Goal: Navigation & Orientation: Find specific page/section

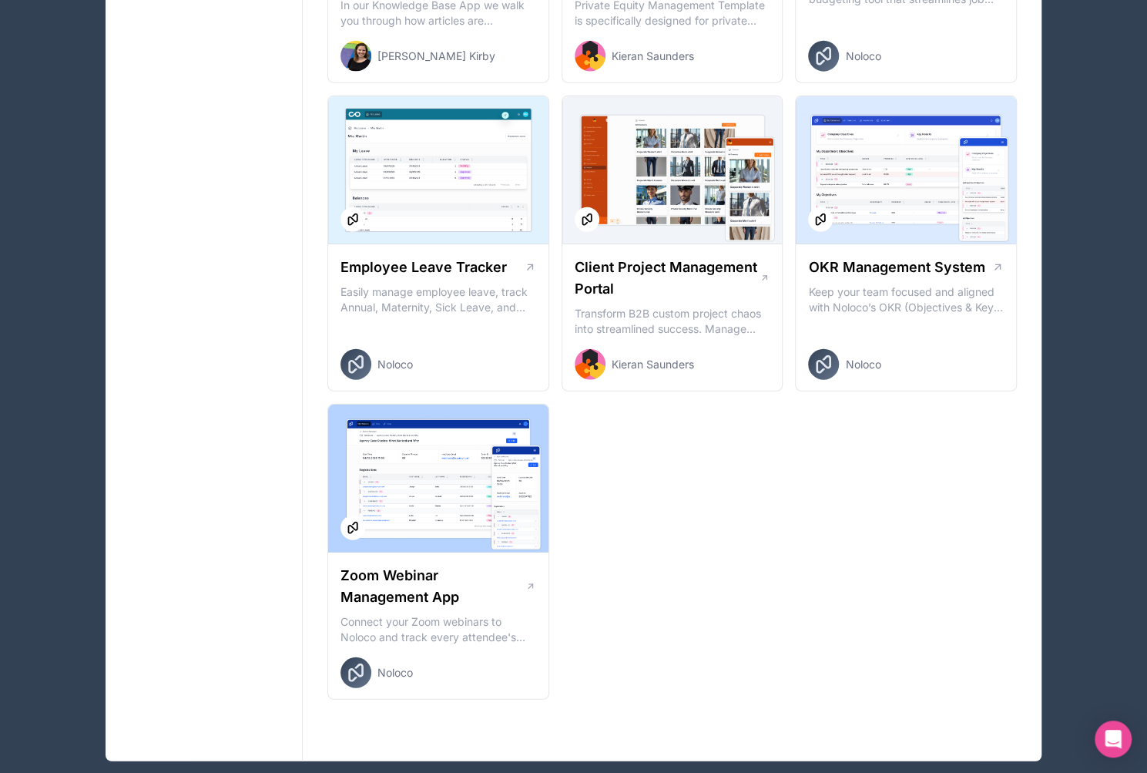
scroll to position [2124, 0]
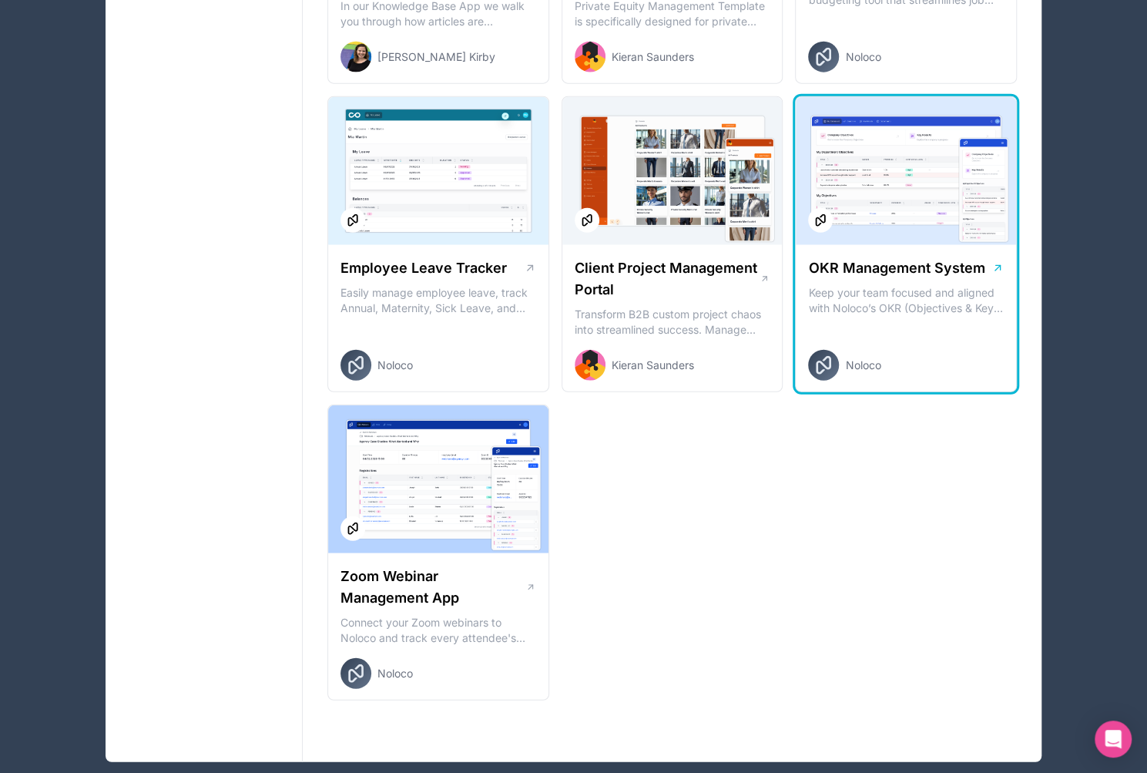
click at [932, 278] on div "OKR Management System Keep your team focused and aligned with Noloco’s OKR (Obj…" at bounding box center [906, 319] width 220 height 148
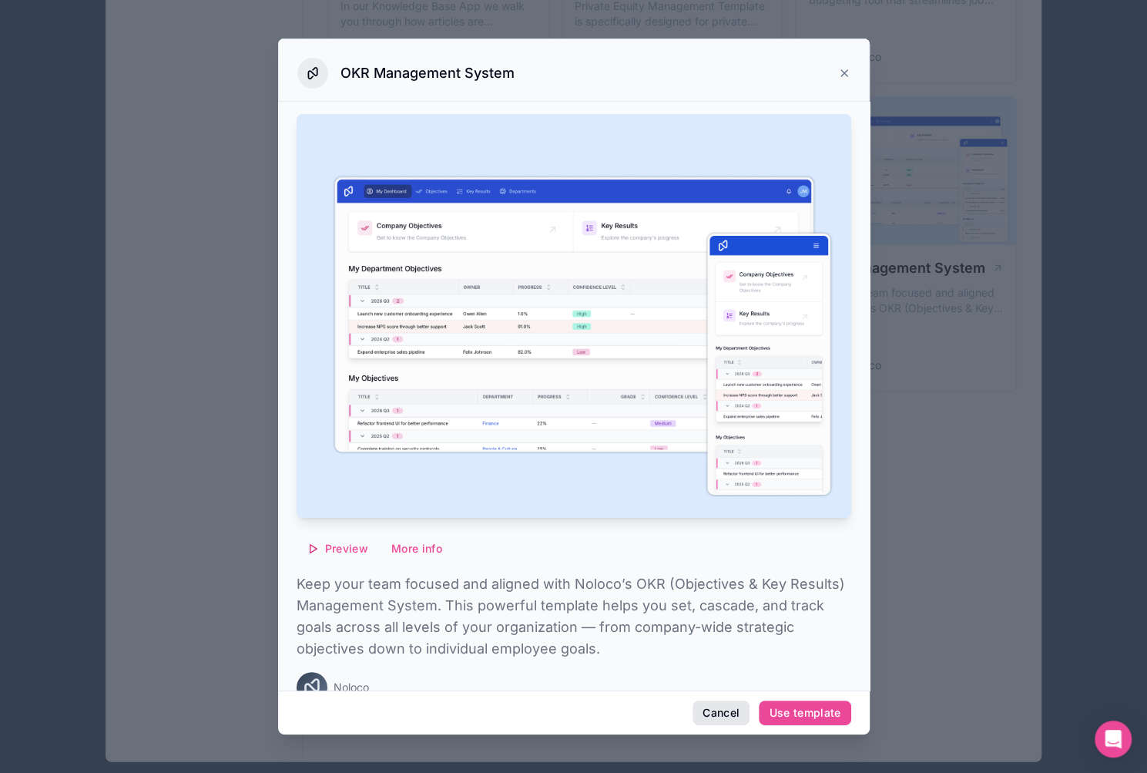
click at [717, 713] on button "Cancel" at bounding box center [720, 712] width 57 height 25
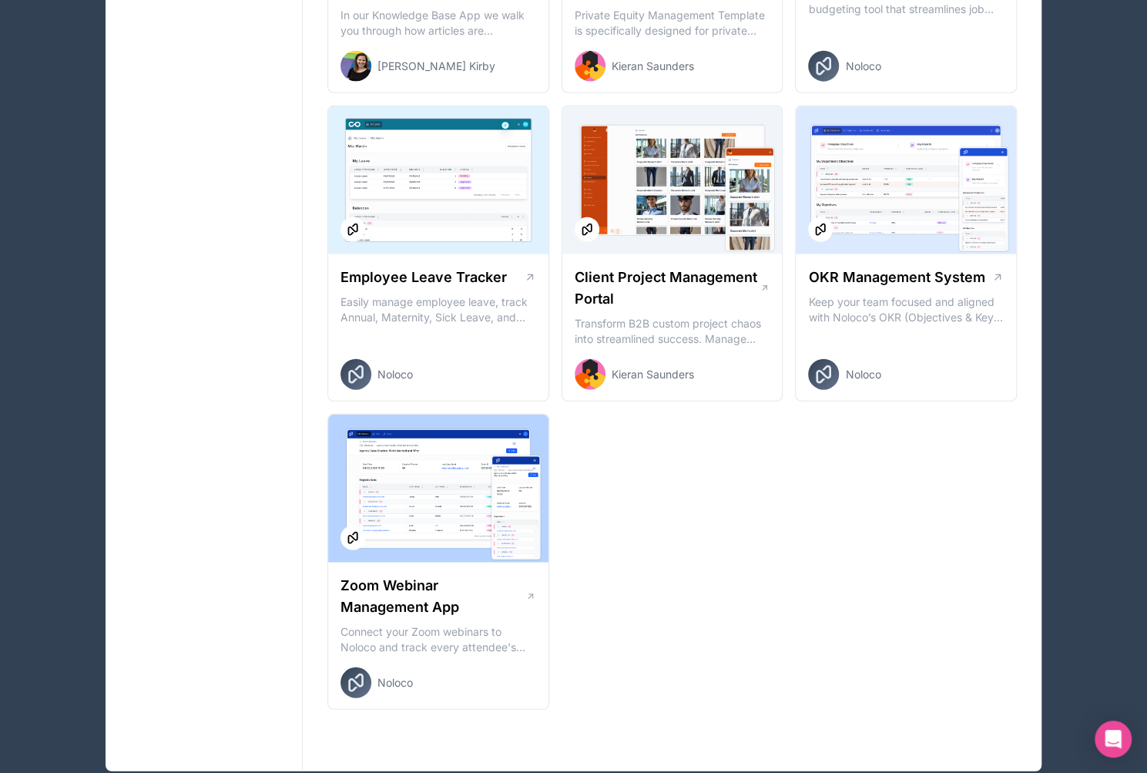
scroll to position [2114, 0]
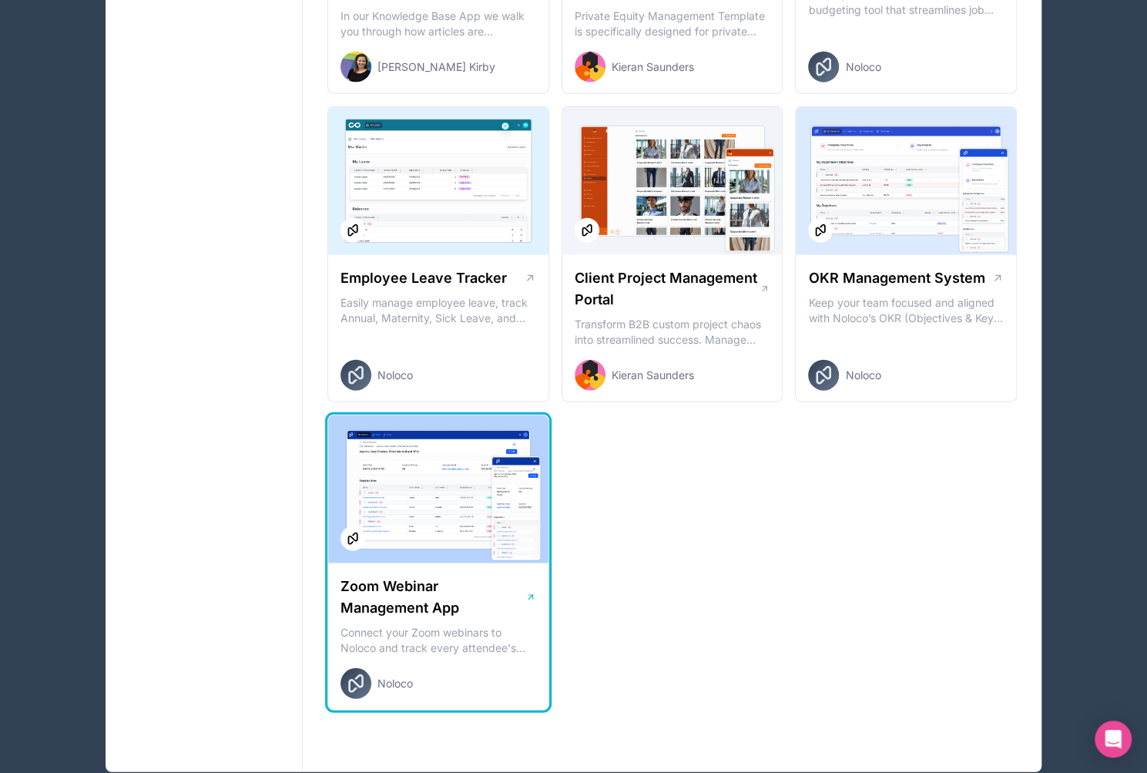
click at [474, 491] on div at bounding box center [438, 489] width 220 height 148
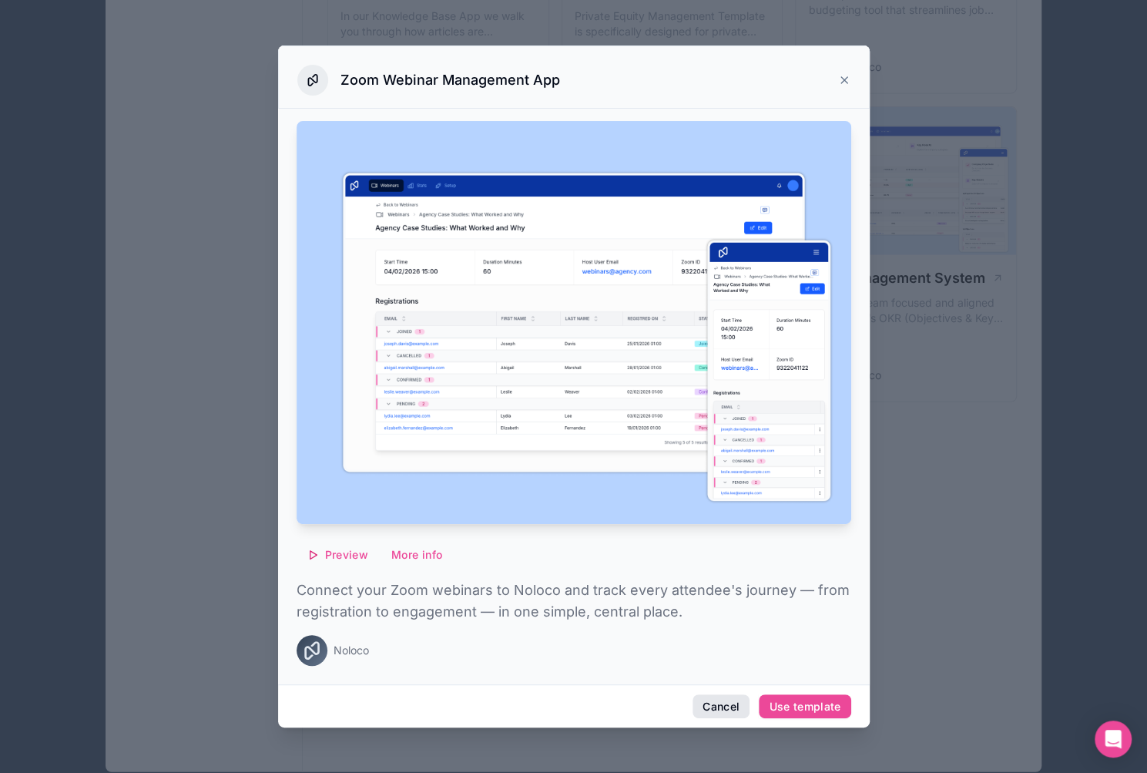
click at [720, 706] on button "Cancel" at bounding box center [720, 706] width 57 height 25
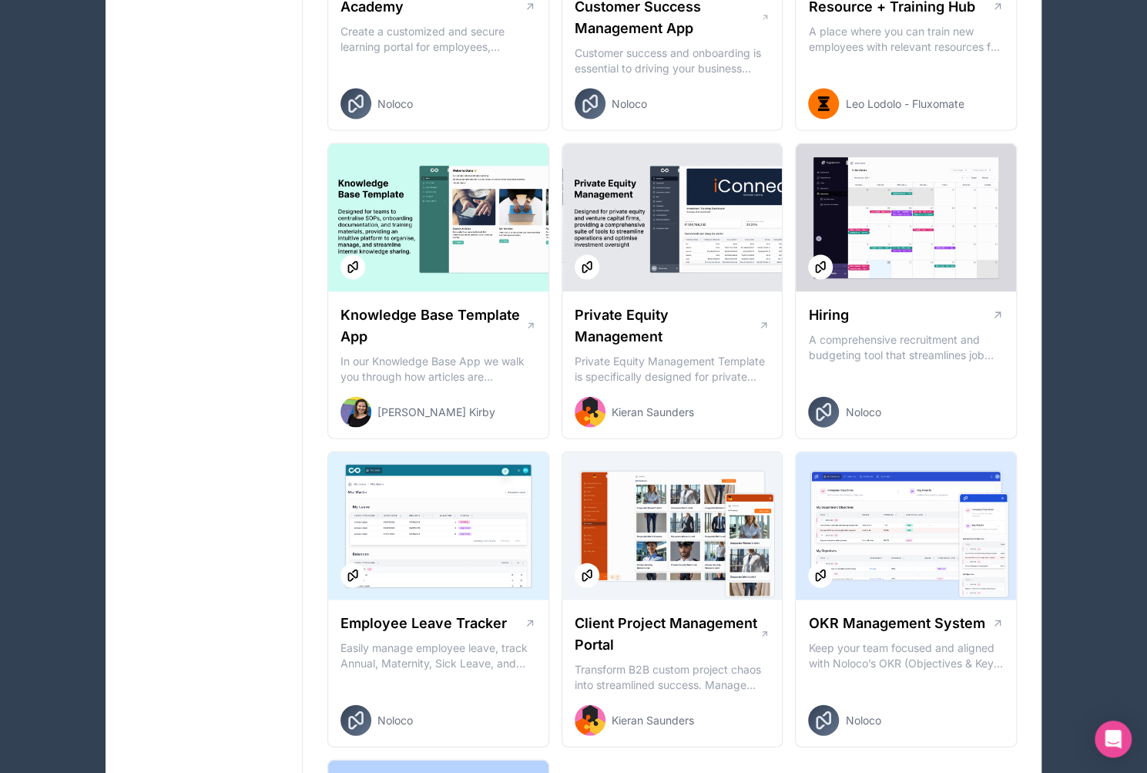
scroll to position [1768, 0]
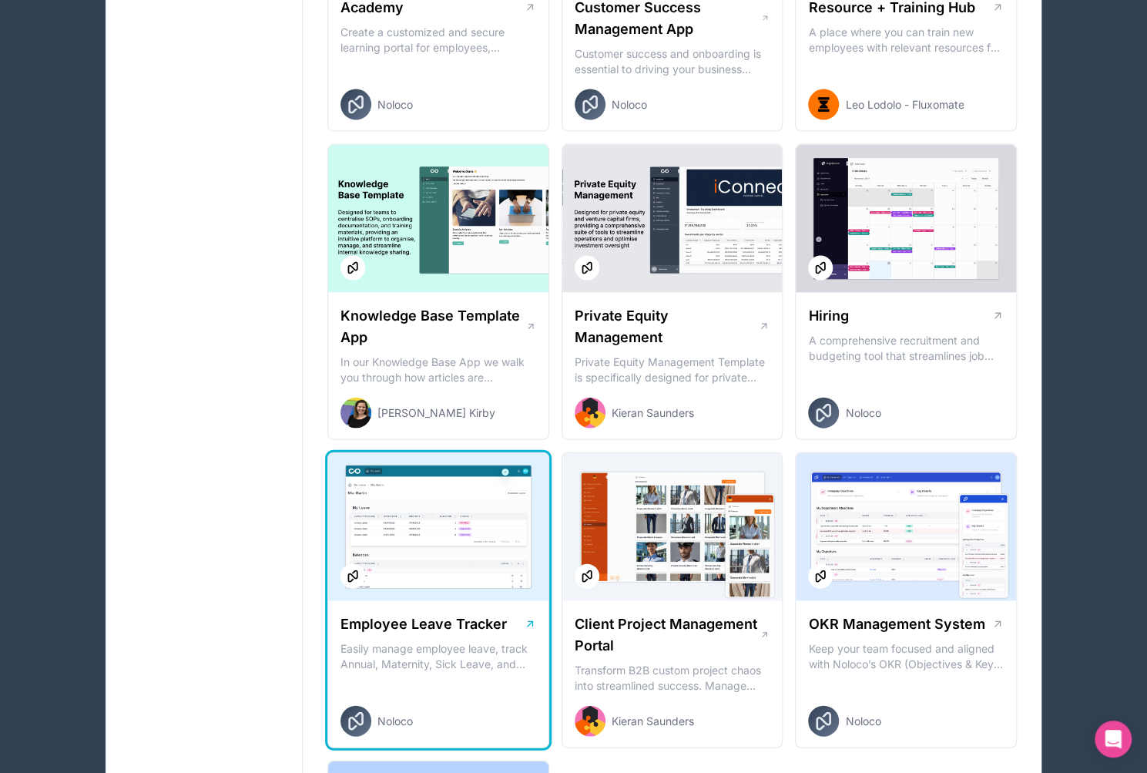
click at [434, 522] on div at bounding box center [438, 527] width 220 height 148
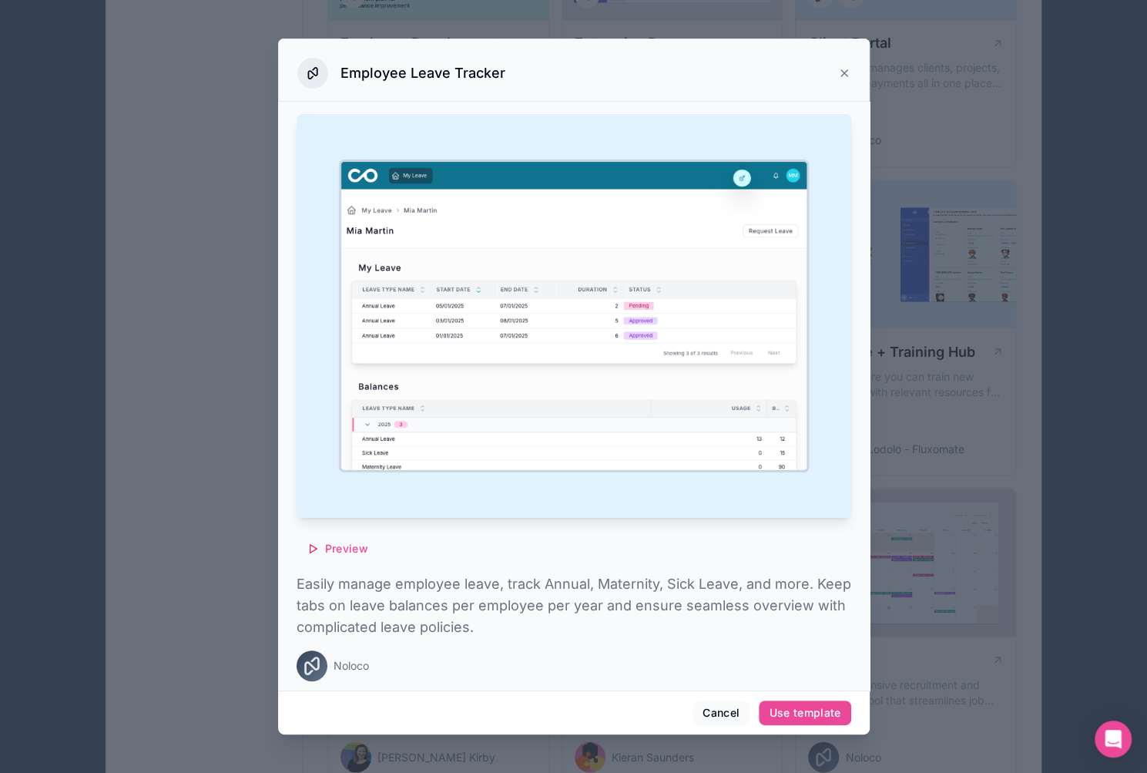
scroll to position [1472, 0]
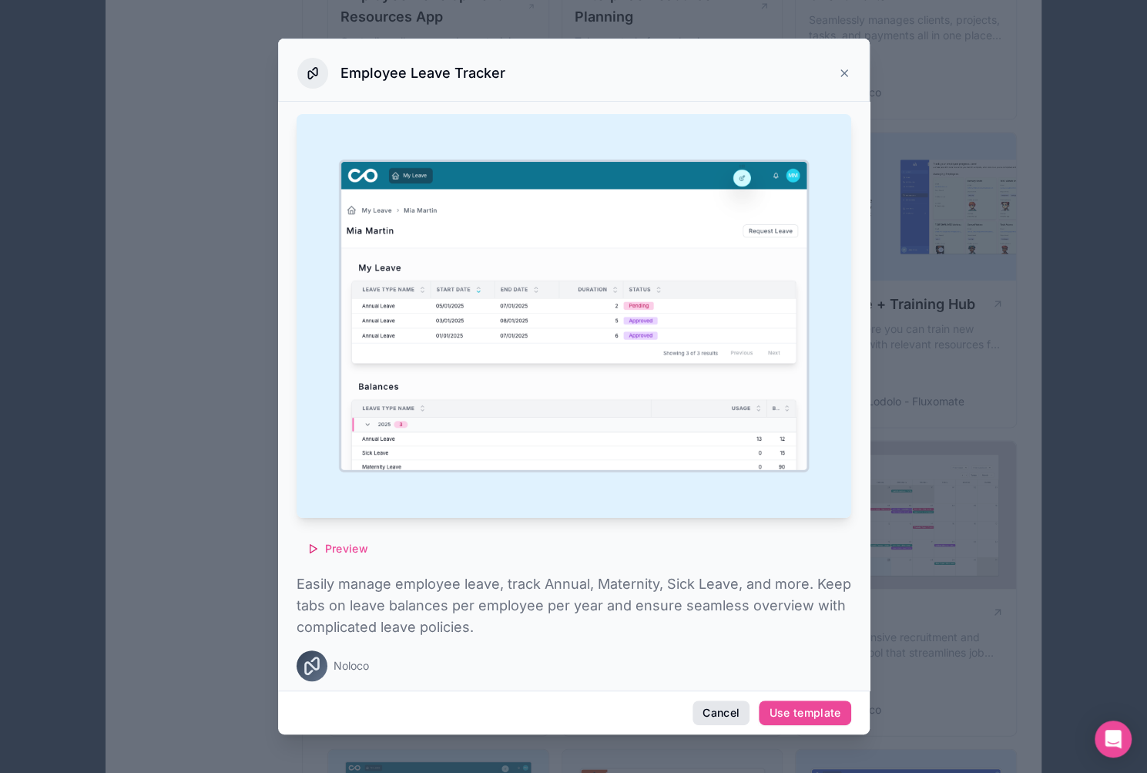
click at [708, 706] on button "Cancel" at bounding box center [720, 712] width 57 height 25
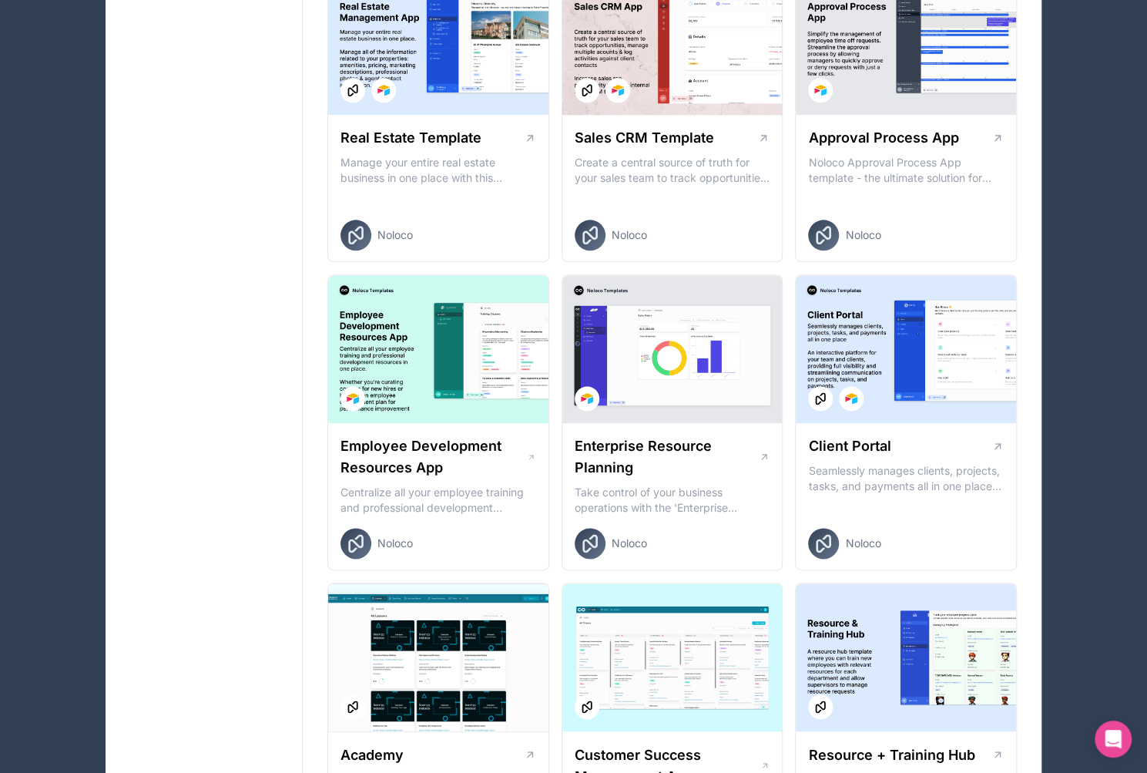
scroll to position [1021, 0]
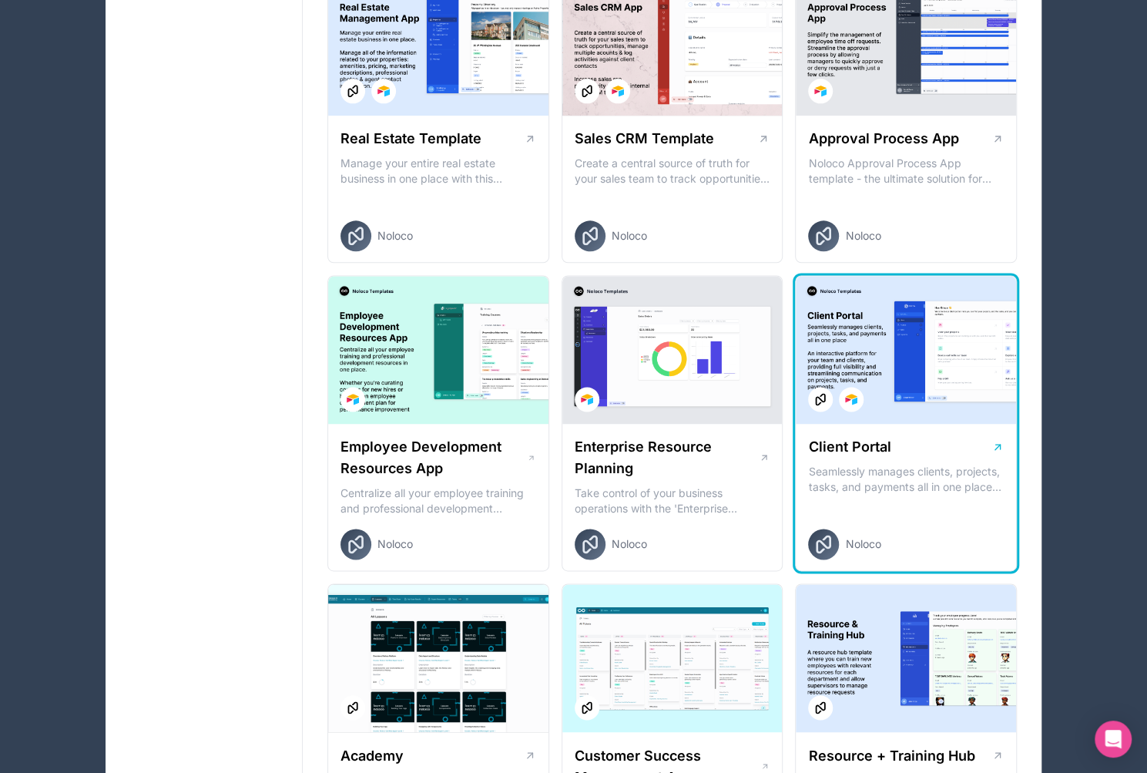
click at [907, 379] on div at bounding box center [906, 350] width 220 height 148
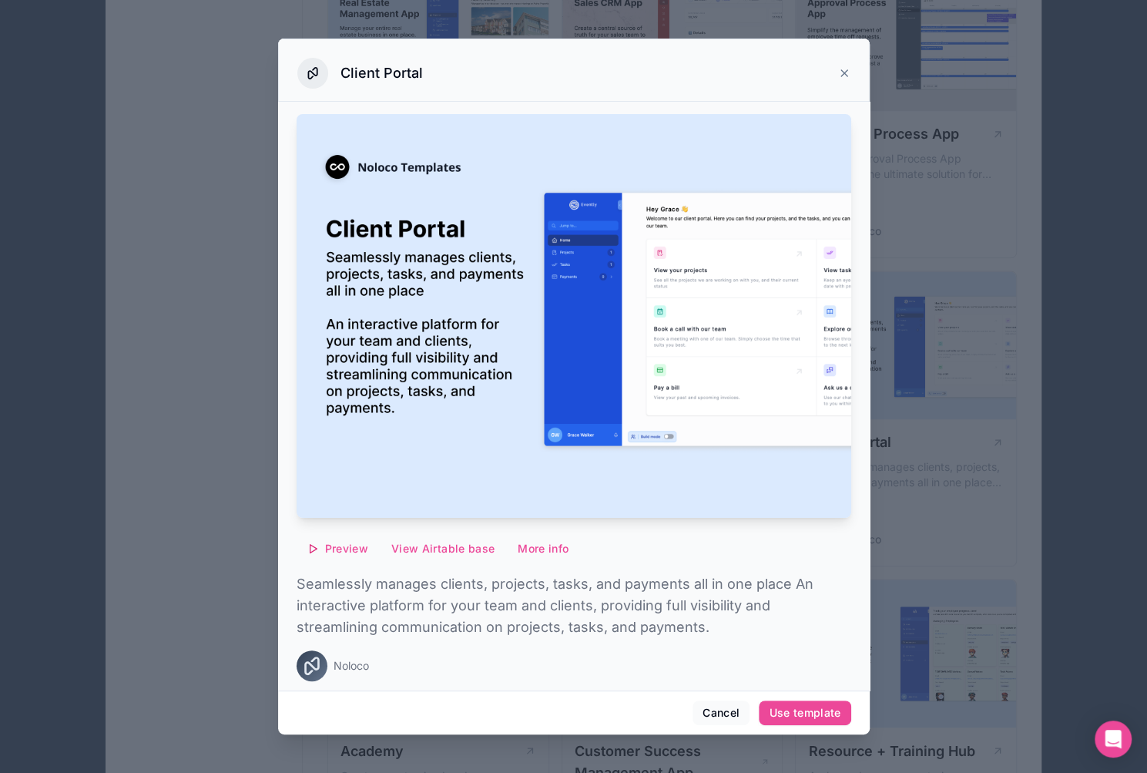
scroll to position [1021, 0]
click at [706, 713] on button "Cancel" at bounding box center [720, 712] width 57 height 25
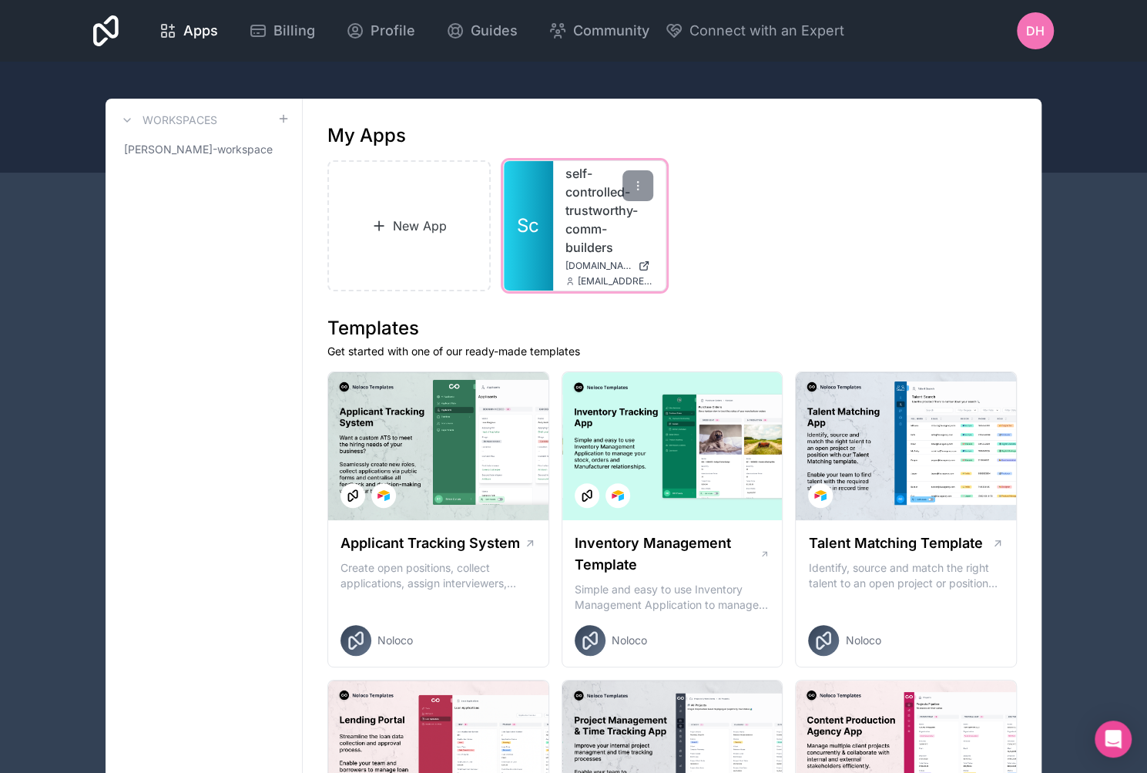
click at [578, 241] on link "self-controlled-trustworthy-comm-builders" at bounding box center [609, 210] width 88 height 92
